Goal: Check status: Check status

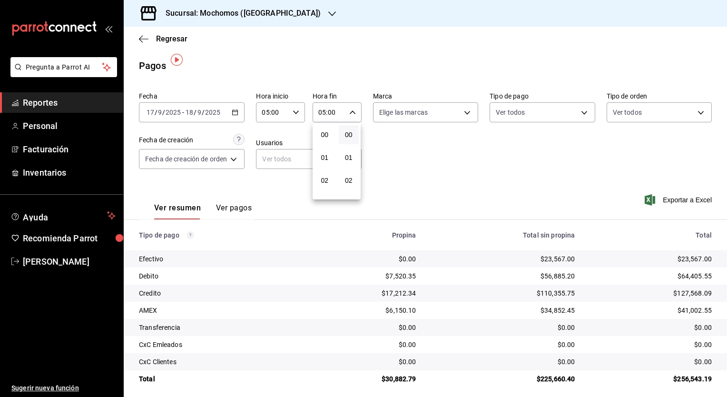
scroll to position [101, 0]
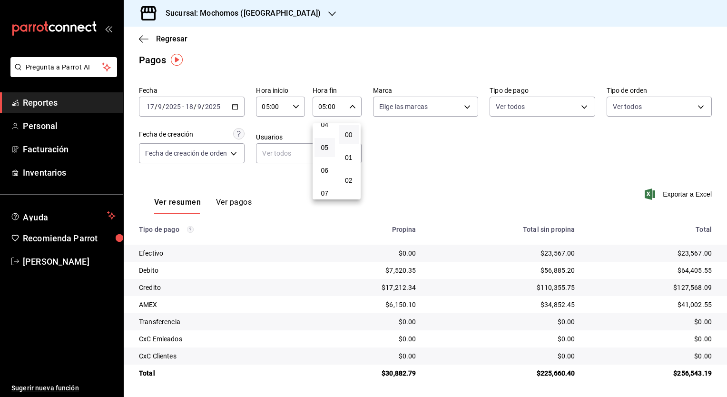
click at [246, 19] on div at bounding box center [363, 198] width 727 height 397
click at [244, 13] on h3 "Sucursal: Mochomos ([GEOGRAPHIC_DATA])" at bounding box center [239, 13] width 163 height 11
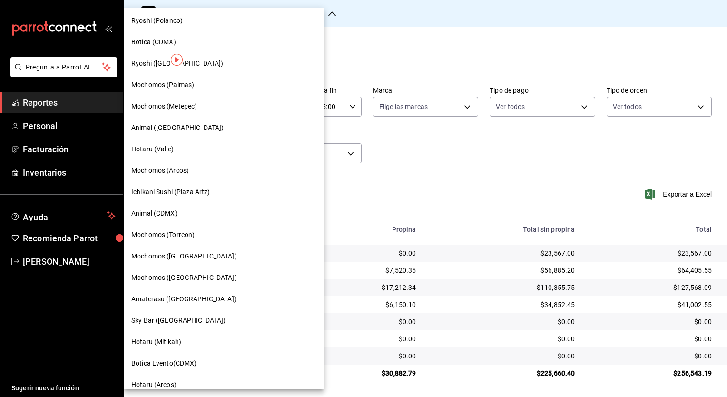
scroll to position [111, 0]
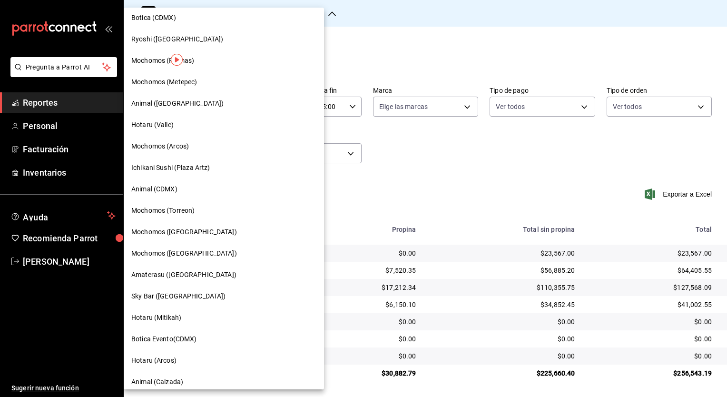
click at [197, 187] on div "Animal (CDMX)" at bounding box center [223, 189] width 185 height 10
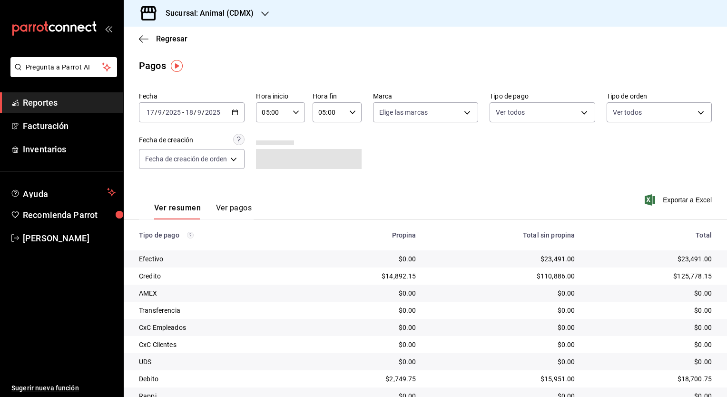
click at [352, 142] on div at bounding box center [308, 142] width 105 height 5
click at [242, 117] on div "[DATE] [DATE] - [DATE] [DATE]" at bounding box center [192, 112] width 106 height 20
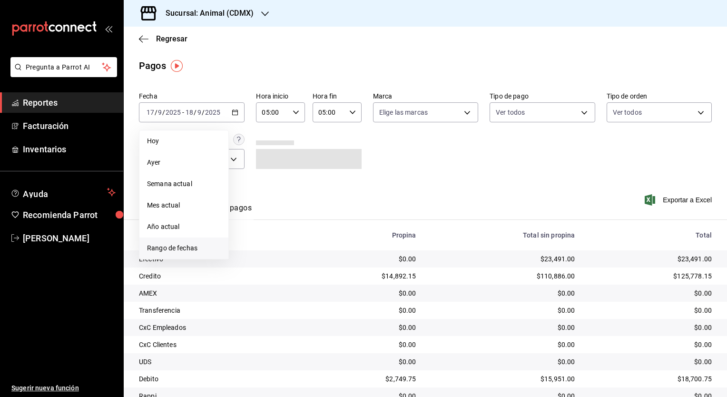
click at [197, 252] on span "Rango de fechas" at bounding box center [184, 248] width 74 height 10
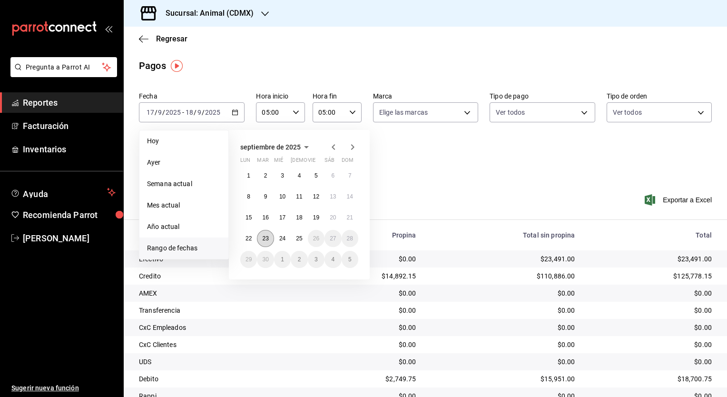
click at [263, 237] on abbr "23" at bounding box center [265, 238] width 6 height 7
click at [270, 238] on button "23" at bounding box center [265, 238] width 17 height 17
click at [280, 238] on abbr "24" at bounding box center [282, 238] width 6 height 7
type input "00:00"
type input "23:59"
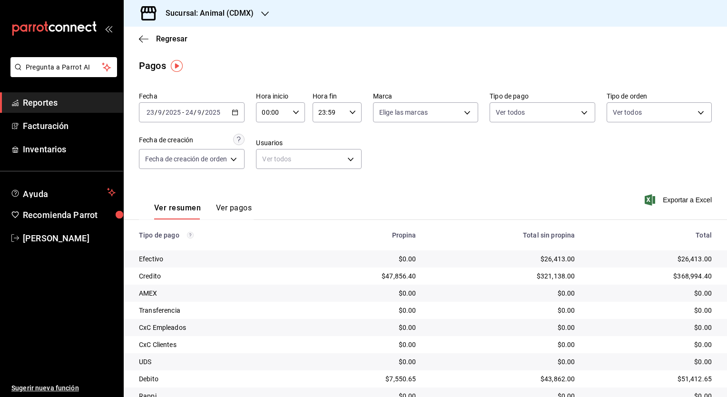
click at [301, 111] on div "00:00 Hora inicio" at bounding box center [280, 112] width 49 height 20
click at [269, 159] on button "05" at bounding box center [269, 149] width 20 height 19
type input "05:00"
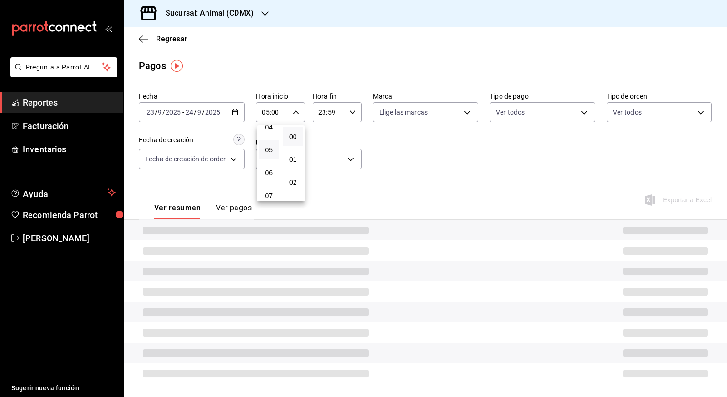
click at [354, 119] on div at bounding box center [363, 198] width 727 height 397
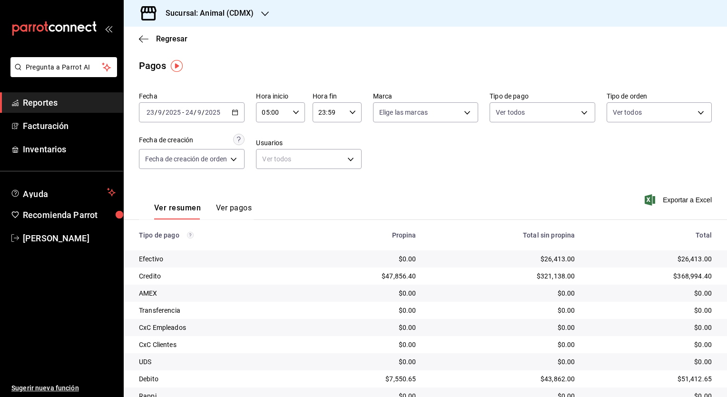
click at [353, 117] on div "23:59 Hora fin" at bounding box center [337, 112] width 49 height 20
click at [326, 153] on span "05" at bounding box center [324, 149] width 9 height 8
click at [348, 141] on button "00" at bounding box center [349, 136] width 20 height 19
type input "05:00"
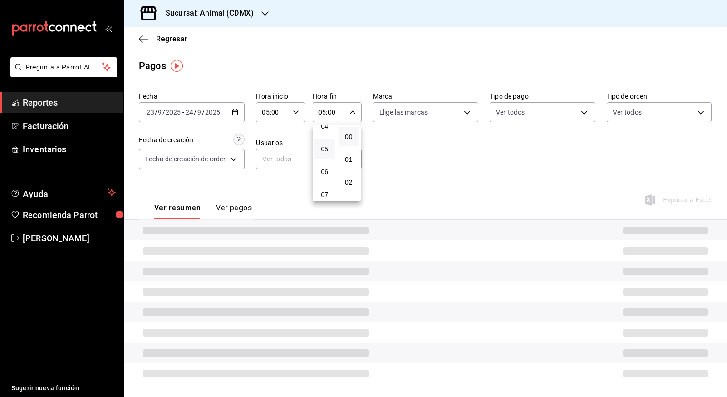
click at [427, 177] on div at bounding box center [363, 198] width 727 height 397
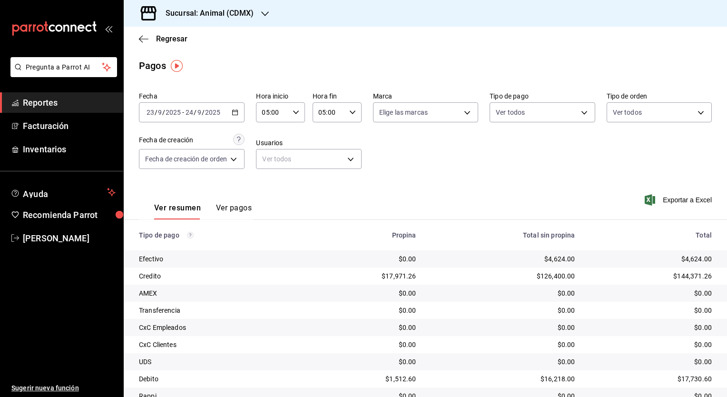
scroll to position [40, 0]
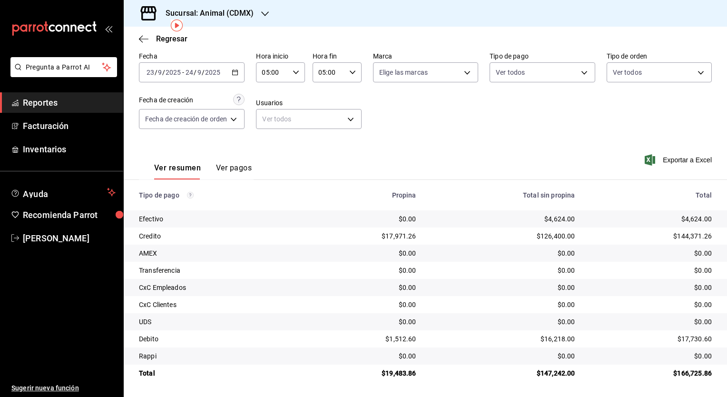
click at [236, 70] on \(Stroke\) "button" at bounding box center [235, 72] width 6 height 5
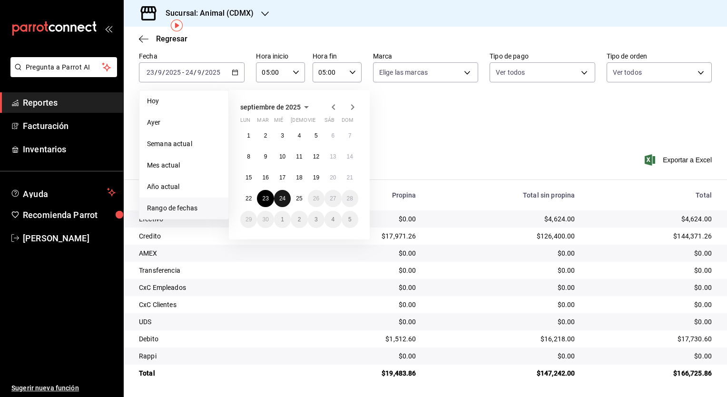
click at [282, 197] on abbr "24" at bounding box center [282, 198] width 6 height 7
click at [293, 199] on button "25" at bounding box center [299, 198] width 17 height 17
type input "00:00"
type input "23:59"
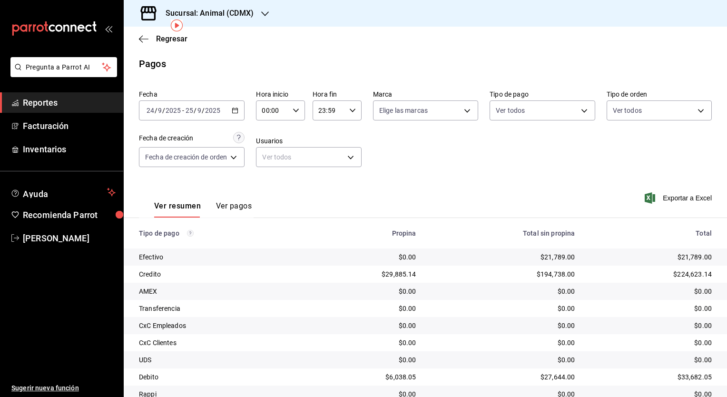
scroll to position [40, 0]
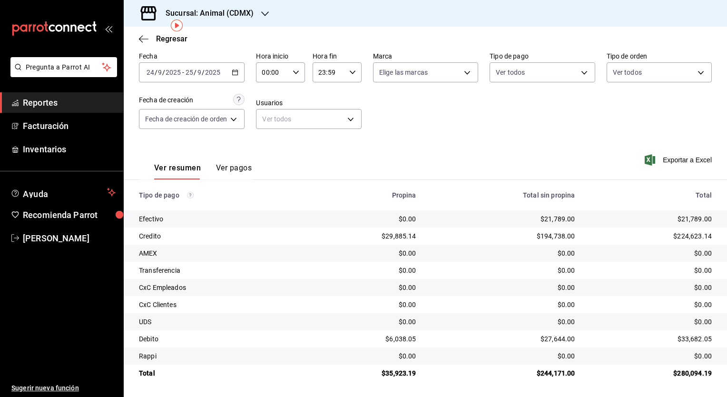
click at [296, 77] on div "00:00 Hora inicio" at bounding box center [280, 72] width 49 height 20
click at [272, 146] on span "05" at bounding box center [269, 142] width 9 height 8
type input "05:00"
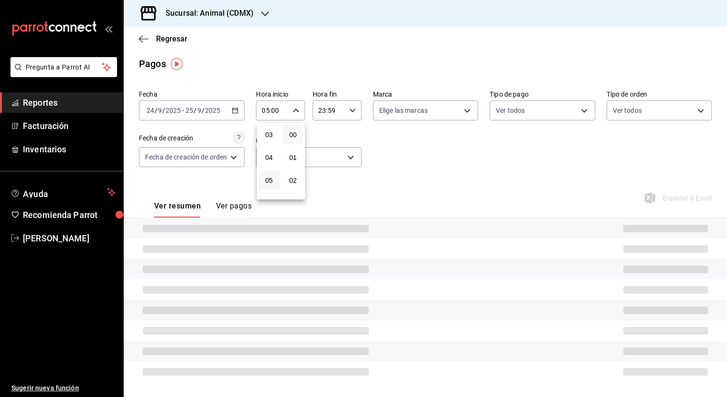
click at [341, 107] on div at bounding box center [363, 198] width 727 height 397
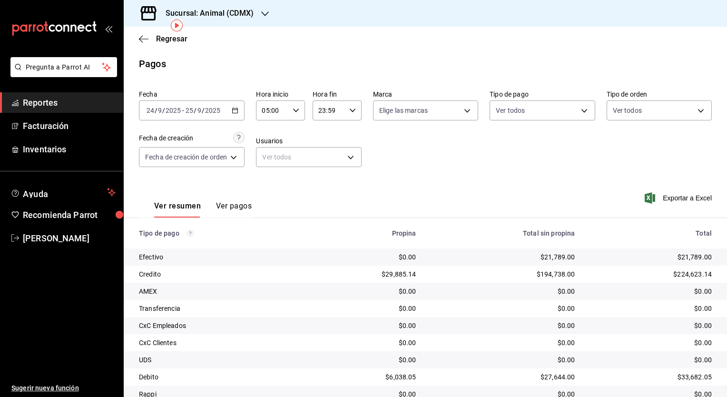
scroll to position [40, 0]
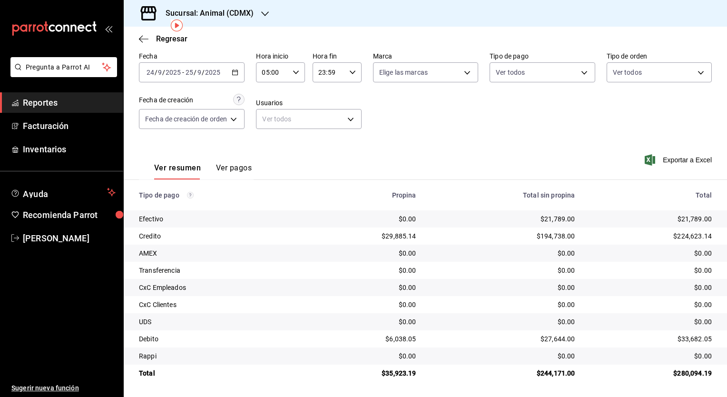
click at [350, 69] on icon "button" at bounding box center [352, 72] width 7 height 7
click at [328, 108] on span "05" at bounding box center [324, 110] width 9 height 8
click at [348, 137] on span "00" at bounding box center [349, 135] width 9 height 8
type input "05:00"
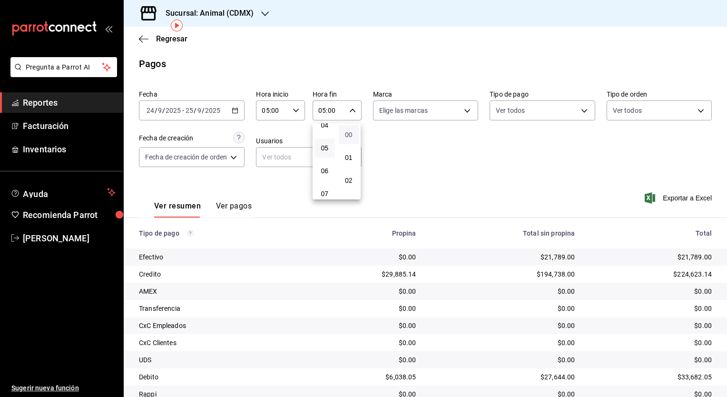
scroll to position [40, 0]
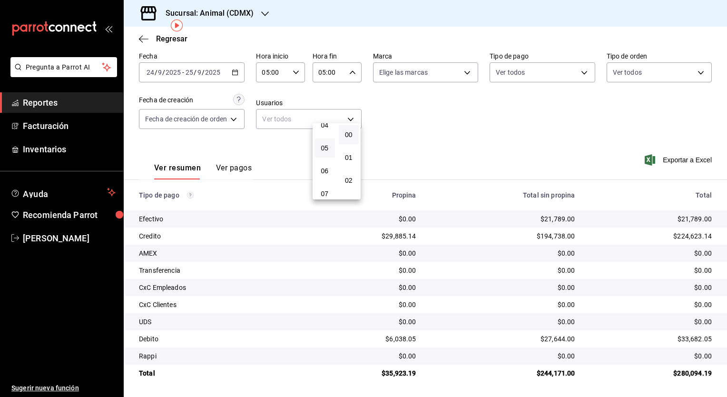
click at [393, 149] on div at bounding box center [363, 198] width 727 height 397
click at [253, 10] on h3 "Sucursal: Animal (CDMX)" at bounding box center [206, 13] width 96 height 11
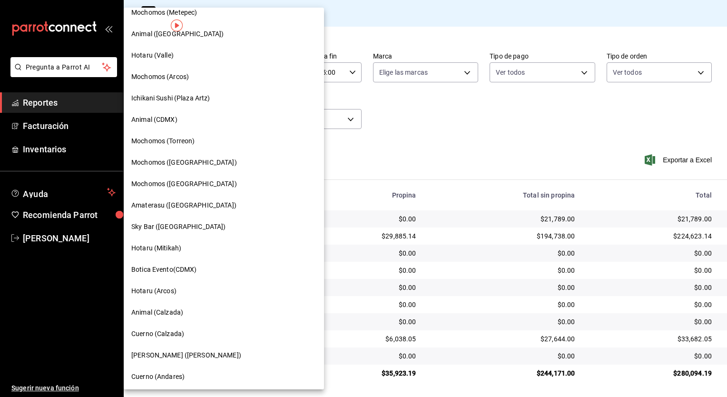
scroll to position [183, 0]
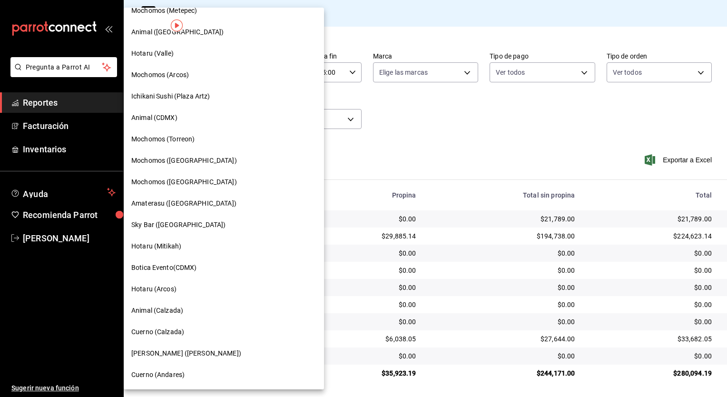
click at [191, 332] on div "Cuerno (Calzada)" at bounding box center [223, 332] width 185 height 10
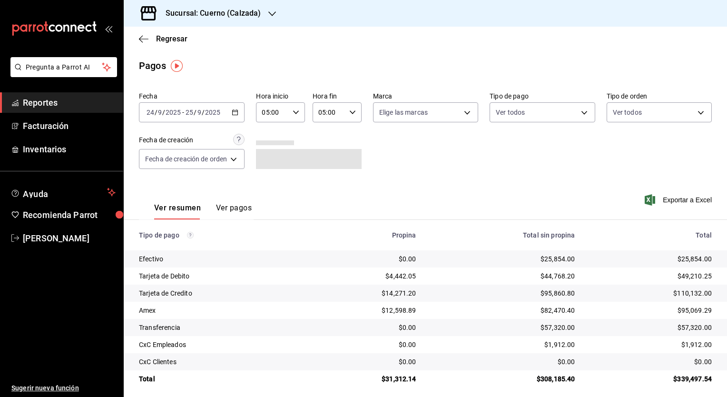
click at [229, 117] on div "[DATE] [DATE] - [DATE] [DATE]" at bounding box center [192, 112] width 106 height 20
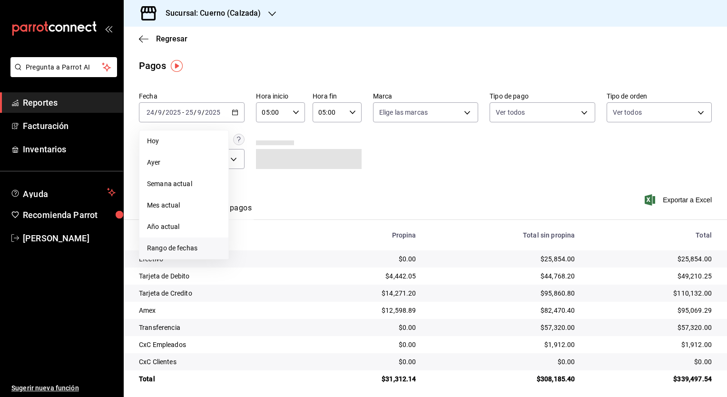
click at [190, 246] on span "Rango de fechas" at bounding box center [184, 248] width 74 height 10
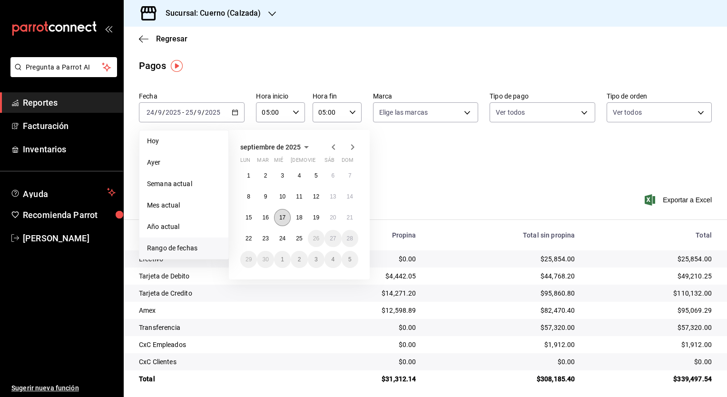
click at [284, 218] on abbr "17" at bounding box center [282, 217] width 6 height 7
click at [294, 218] on button "18" at bounding box center [299, 217] width 17 height 17
type input "00:00"
type input "23:59"
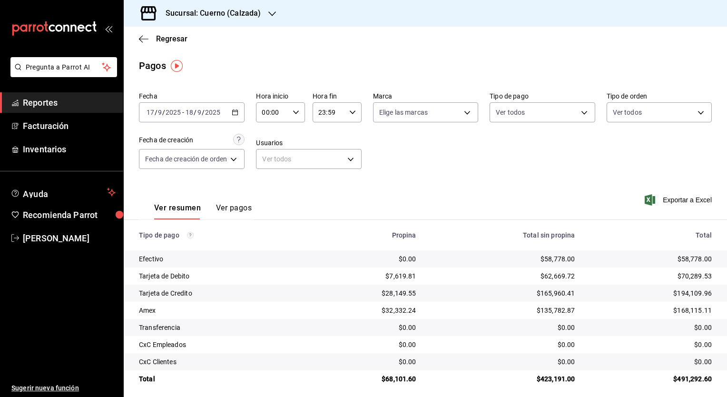
click at [297, 118] on div "00:00 Hora inicio" at bounding box center [280, 112] width 49 height 20
click at [272, 182] on button "05" at bounding box center [269, 186] width 20 height 19
type input "05:00"
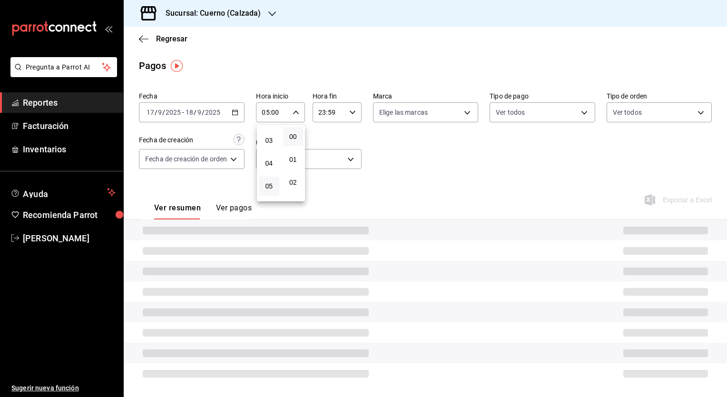
click at [351, 118] on div at bounding box center [363, 198] width 727 height 397
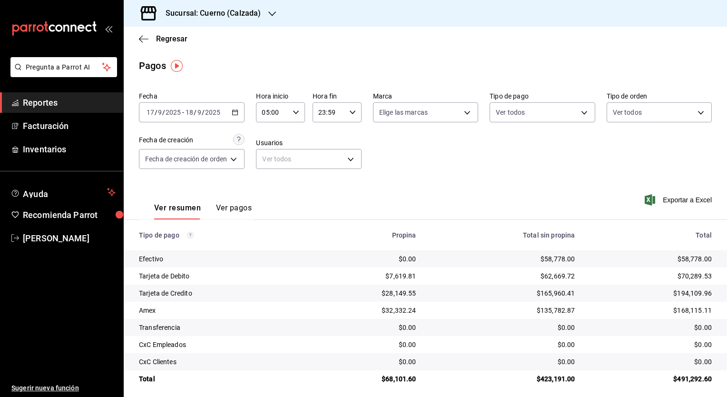
click at [351, 118] on div "23:59 Hora fin" at bounding box center [337, 112] width 49 height 20
click at [325, 160] on button "05" at bounding box center [325, 152] width 20 height 19
click at [350, 141] on button "00" at bounding box center [349, 136] width 20 height 19
type input "05:00"
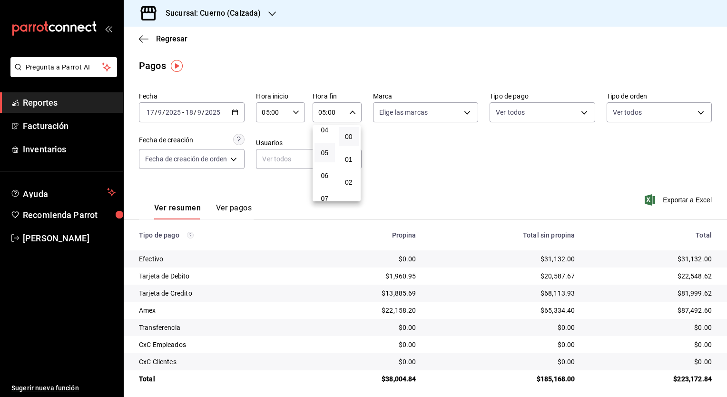
click at [446, 172] on div at bounding box center [363, 198] width 727 height 397
